Goal: Information Seeking & Learning: Learn about a topic

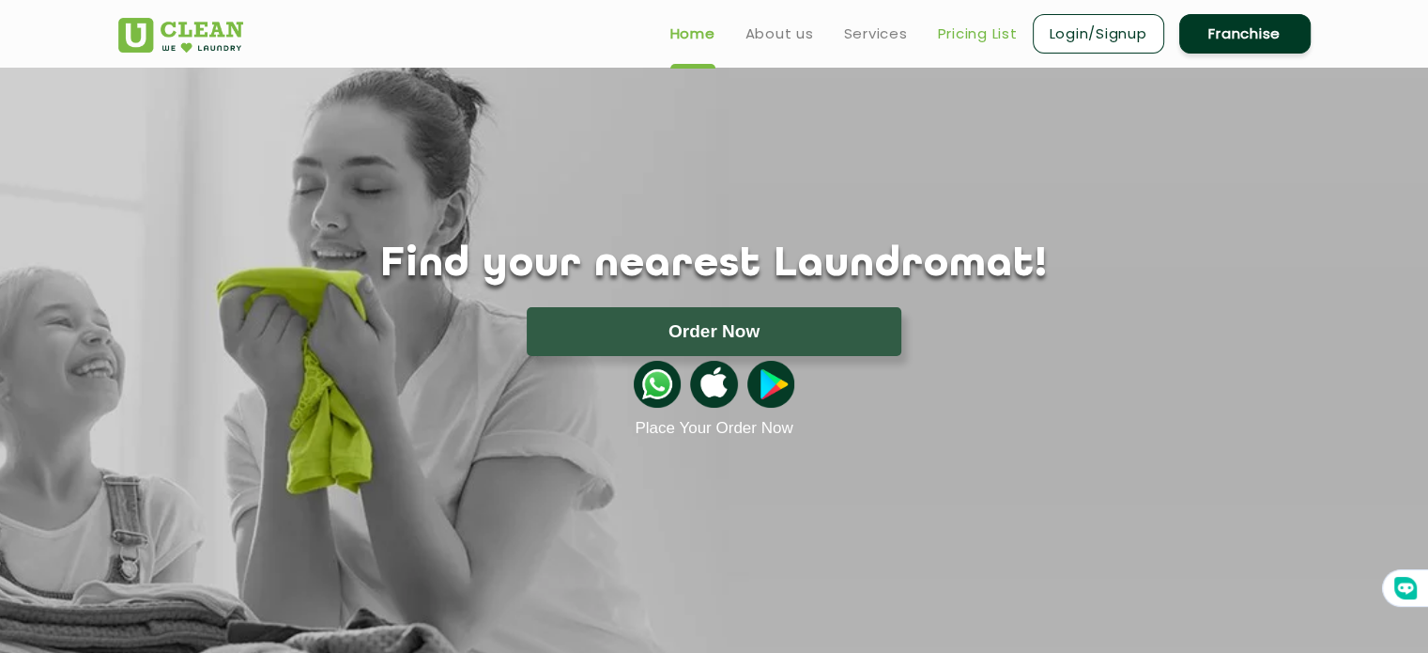
click at [1000, 34] on link "Pricing List" at bounding box center [978, 34] width 80 height 23
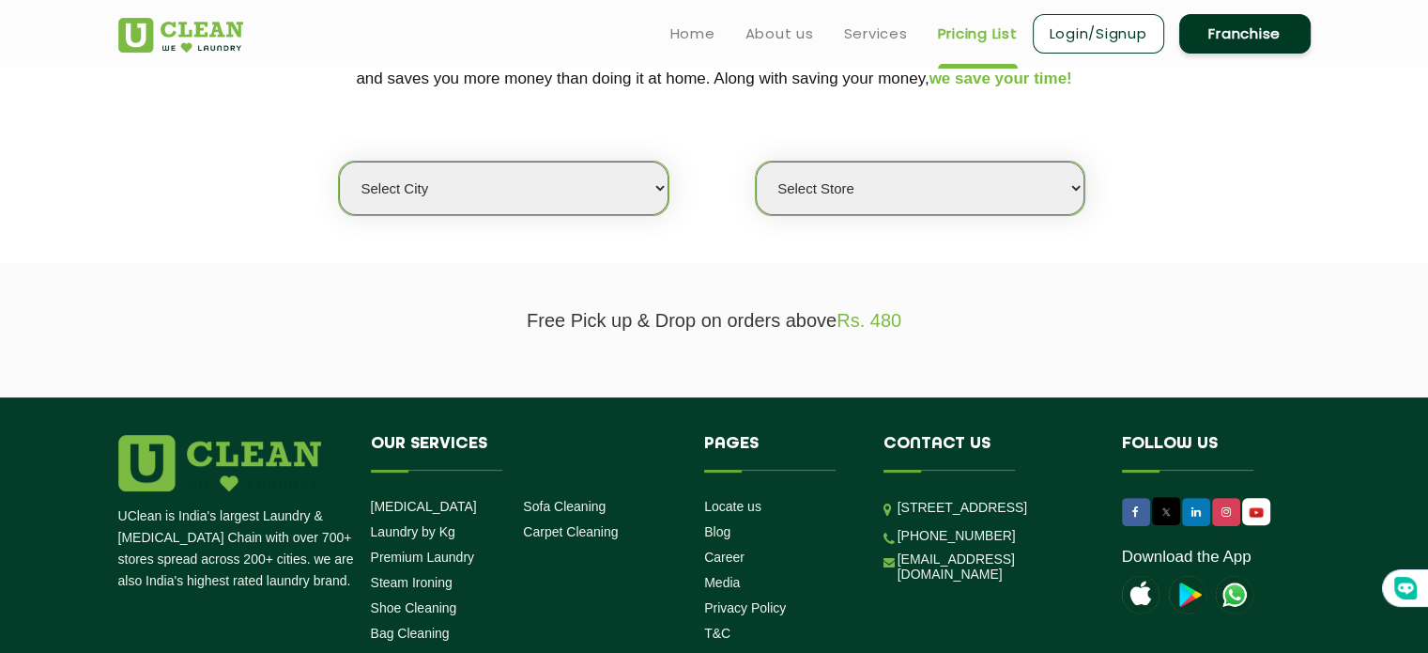
scroll to position [409, 0]
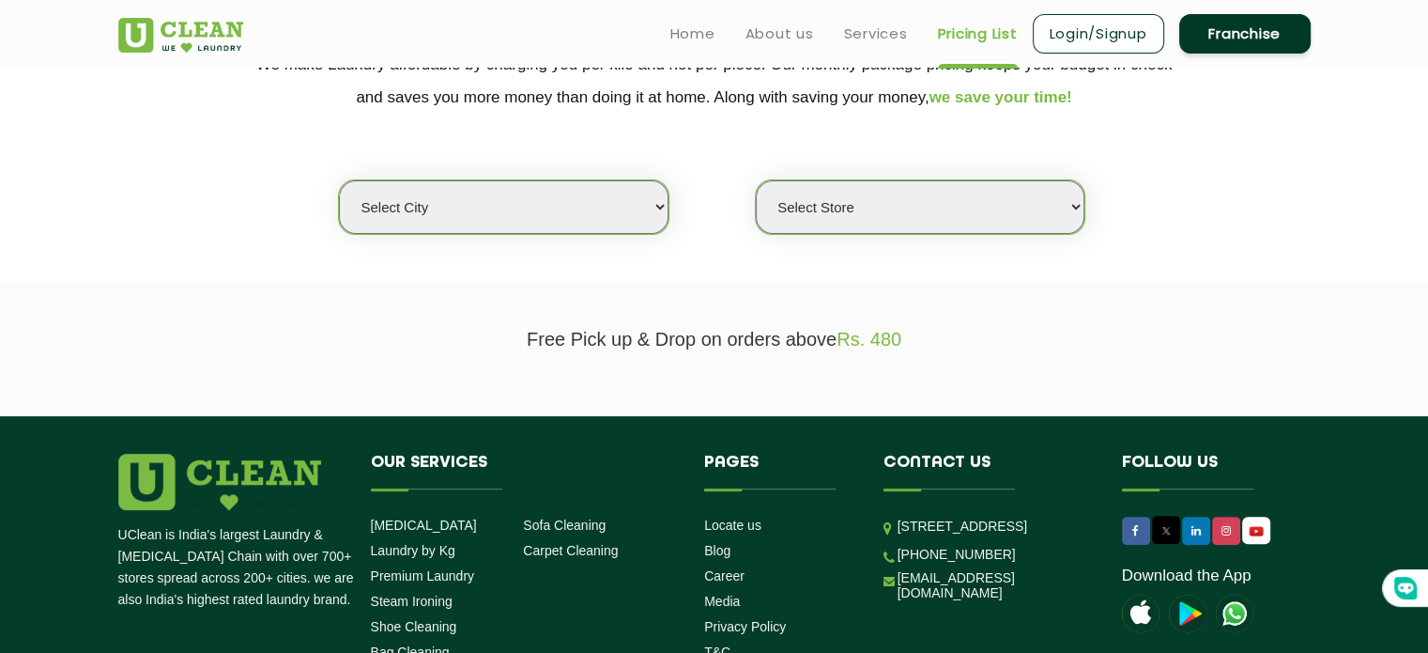
click at [654, 208] on select "Select city [GEOGRAPHIC_DATA] [GEOGRAPHIC_DATA] [GEOGRAPHIC_DATA] [GEOGRAPHIC_D…" at bounding box center [503, 207] width 329 height 54
select select "5"
click at [339, 180] on select "Select city [GEOGRAPHIC_DATA] [GEOGRAPHIC_DATA] [GEOGRAPHIC_DATA] [GEOGRAPHIC_D…" at bounding box center [503, 207] width 329 height 54
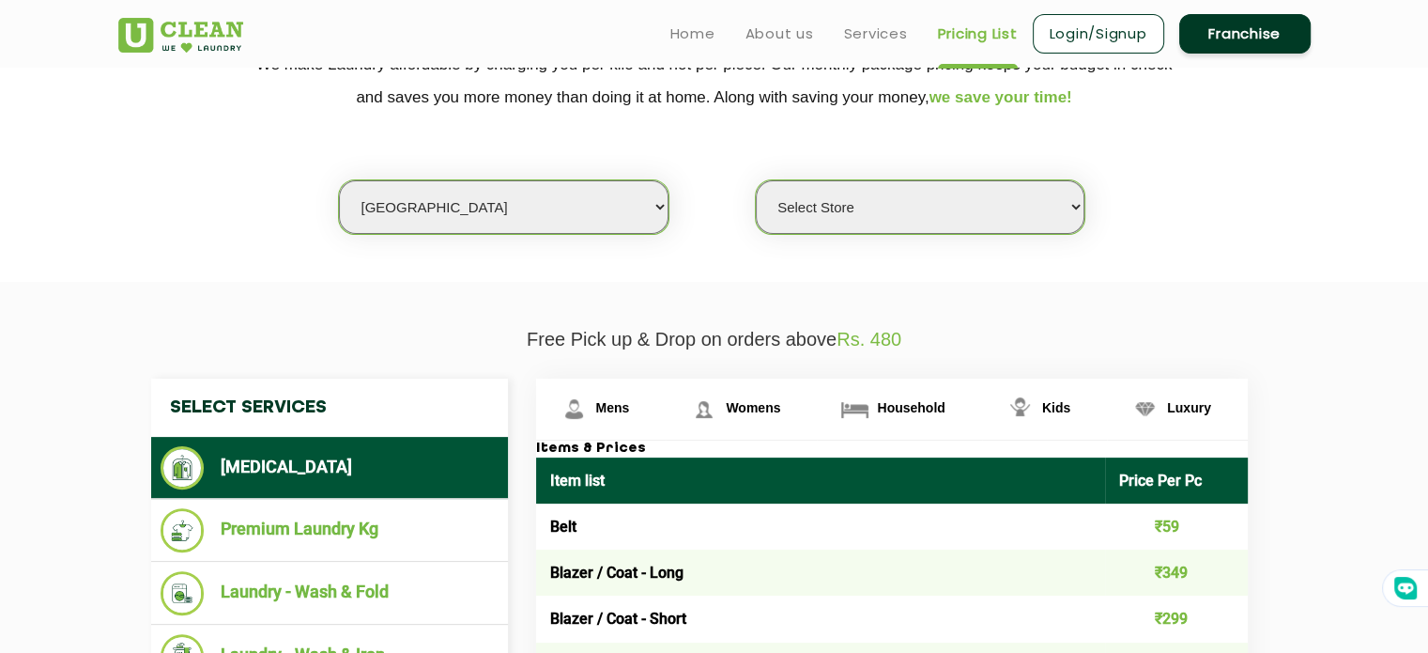
click at [1070, 211] on select "Select Store UClean Narsingi UClean Nizampet UClean Sangareddy UClean Gachibowl…" at bounding box center [920, 207] width 329 height 54
click at [756, 180] on select "Select Store UClean Narsingi UClean Nizampet UClean Sangareddy UClean Gachibowl…" at bounding box center [920, 207] width 329 height 54
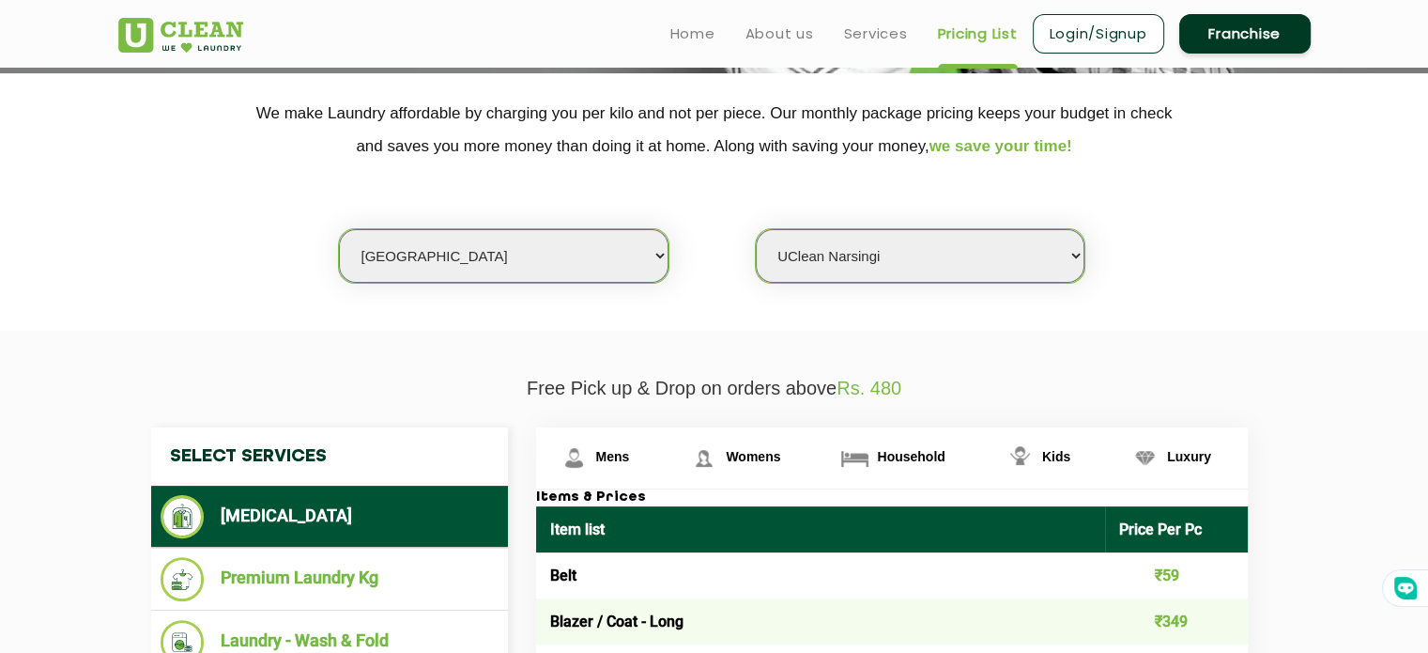
scroll to position [338, 0]
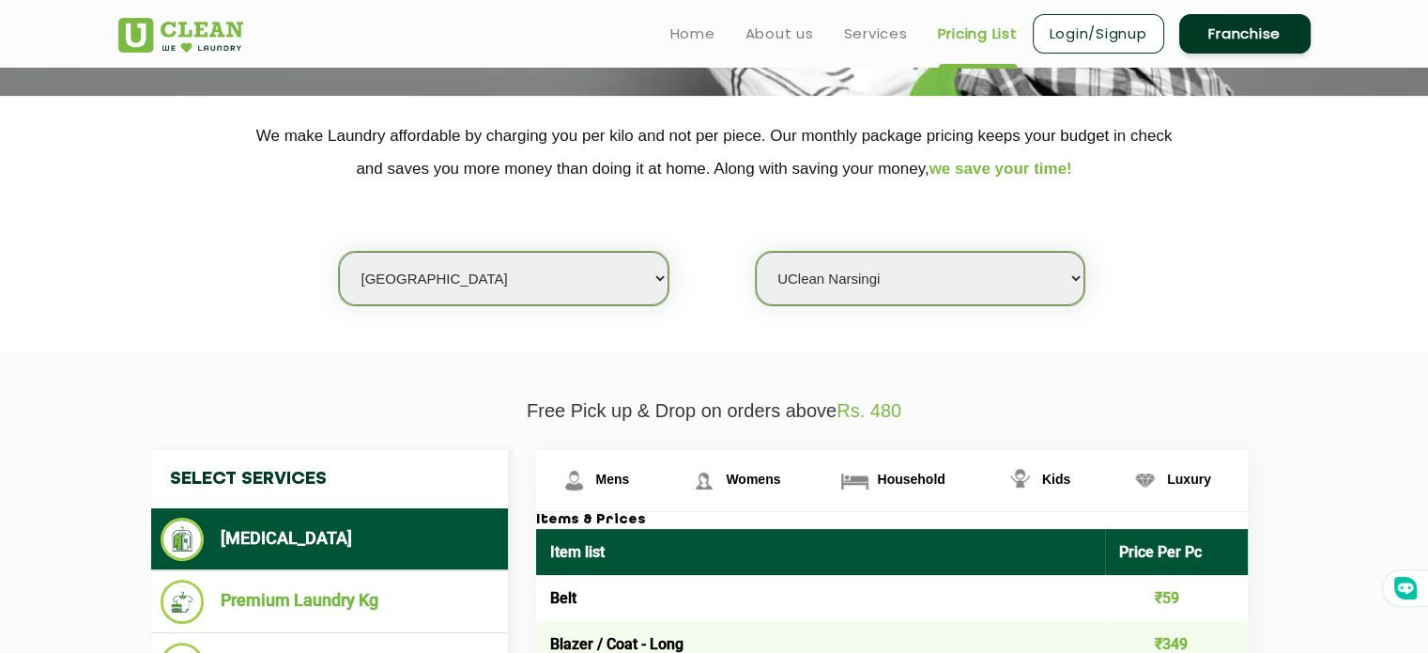
click at [1082, 281] on select "Select Store UClean Narsingi UClean Nizampet UClean Sangareddy UClean Gachibowl…" at bounding box center [920, 279] width 329 height 54
select select "619"
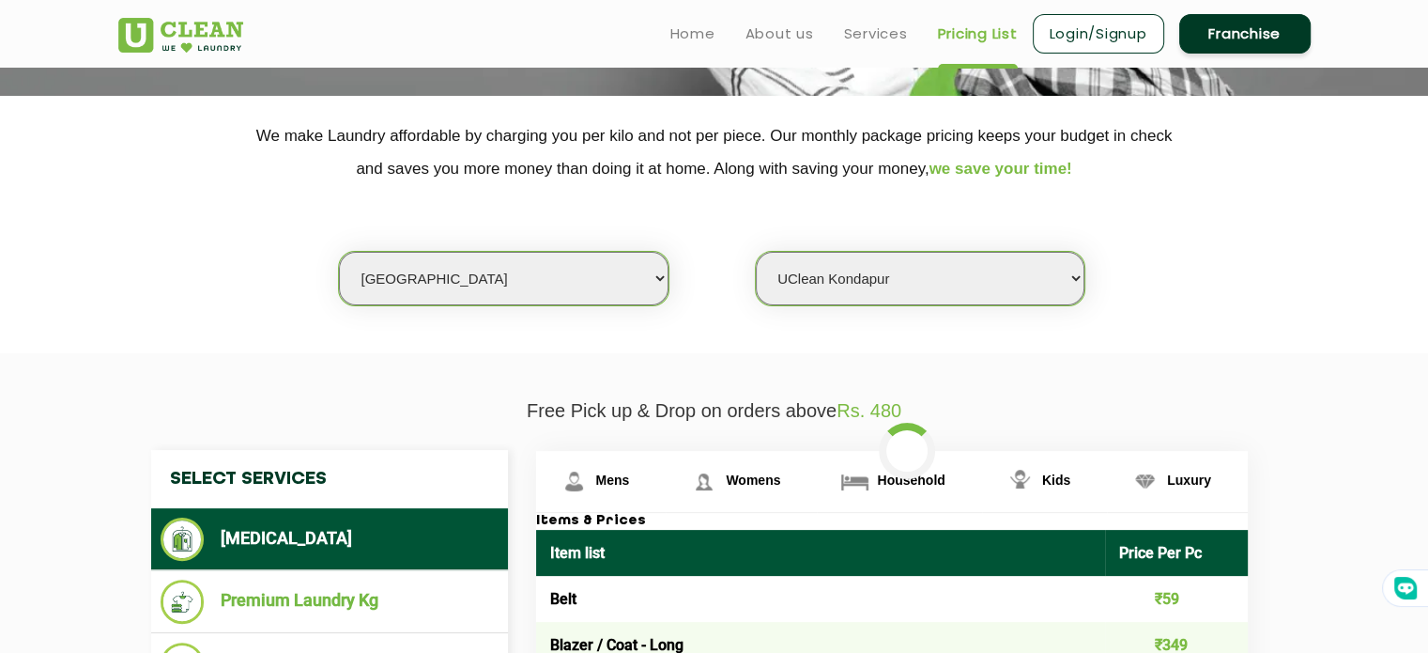
click at [1244, 244] on div "Select city [GEOGRAPHIC_DATA] [GEOGRAPHIC_DATA] [GEOGRAPHIC_DATA] [GEOGRAPHIC_D…" at bounding box center [714, 245] width 1221 height 121
